Goal: Navigation & Orientation: Find specific page/section

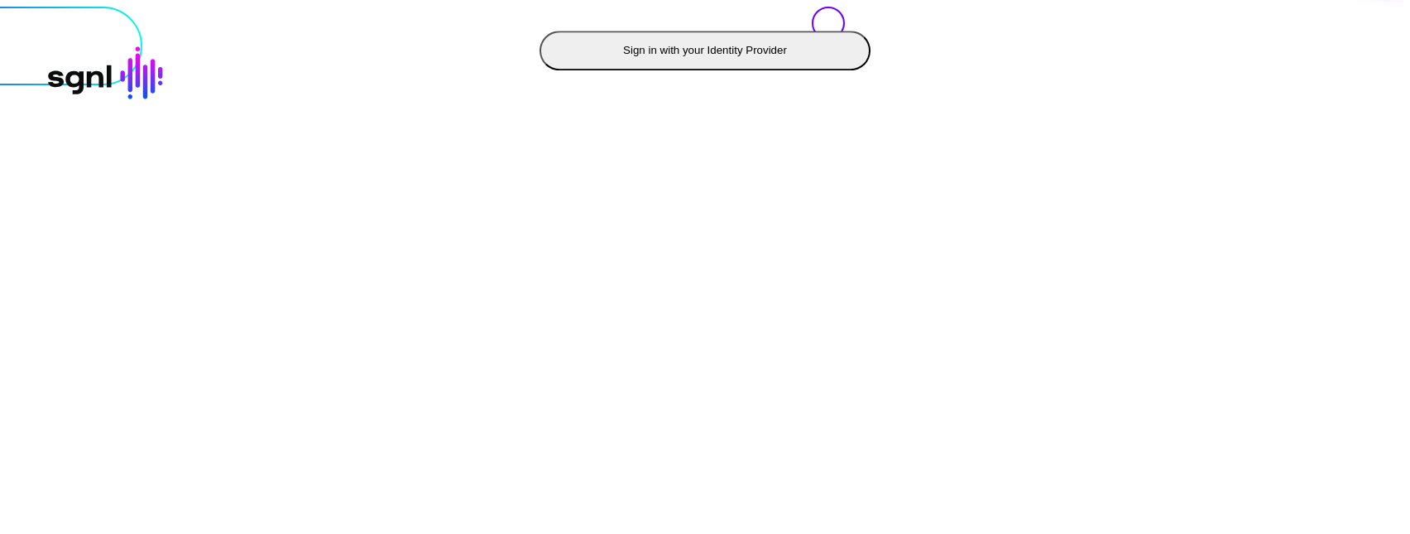
click at [539, 70] on button "Sign in with your Identity Provider" at bounding box center [704, 51] width 331 height 40
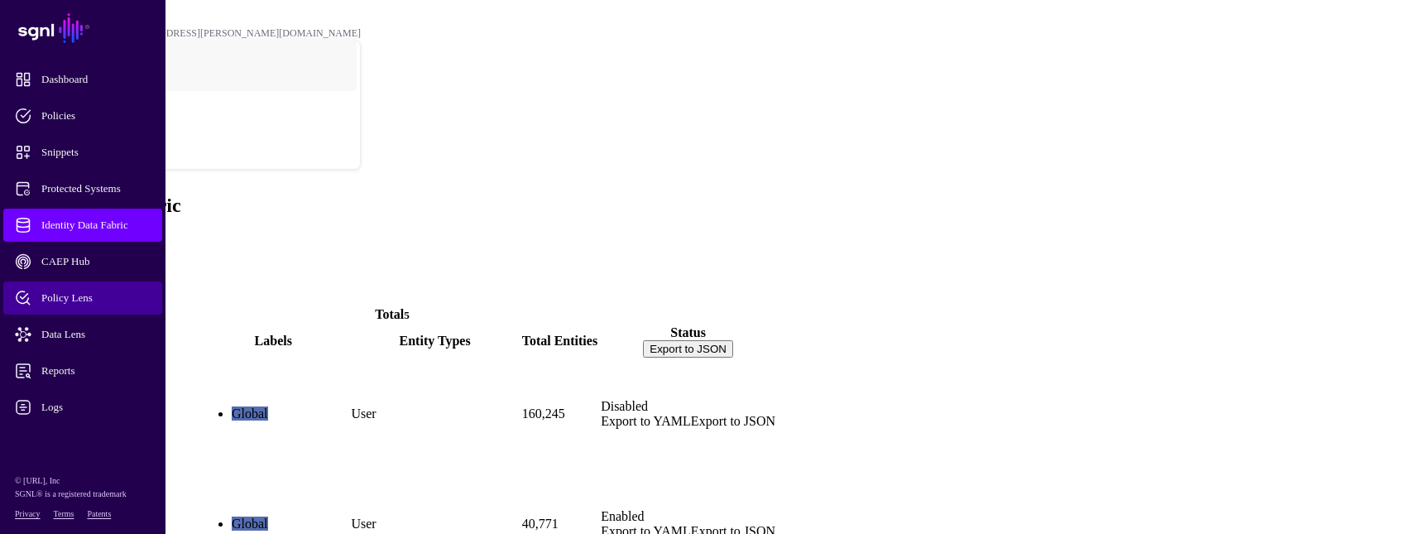
click at [64, 299] on span "Policy Lens" at bounding box center [96, 298] width 162 height 17
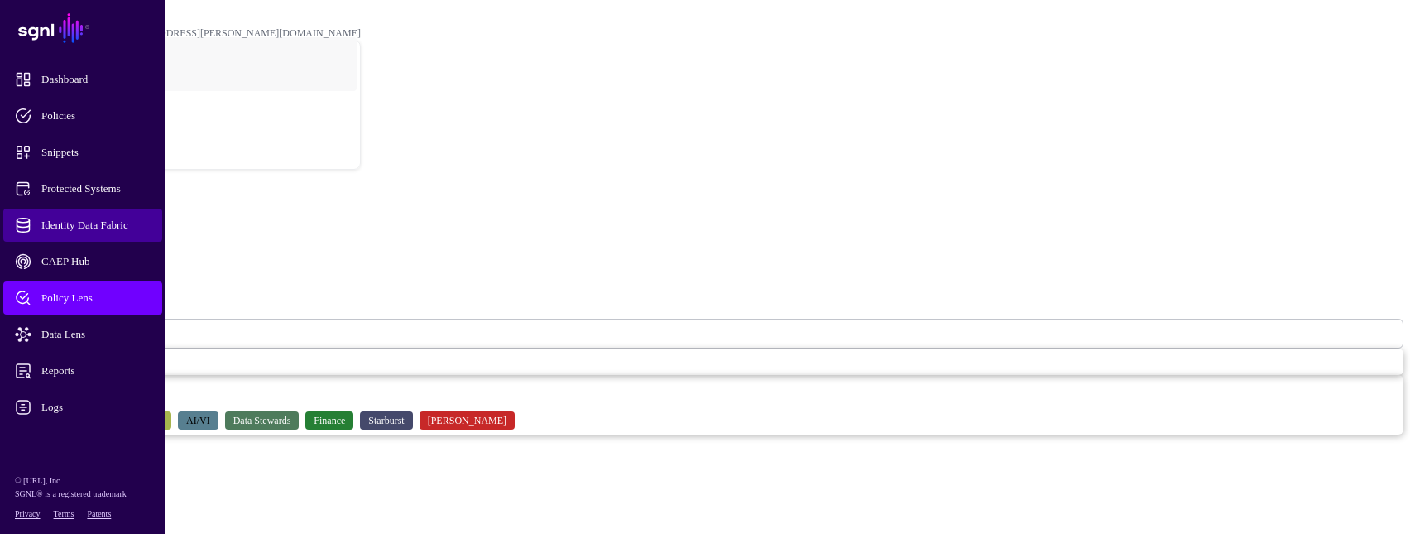
click at [79, 222] on span "Identity Data Fabric" at bounding box center [96, 225] width 162 height 17
